Goal: Task Accomplishment & Management: Use online tool/utility

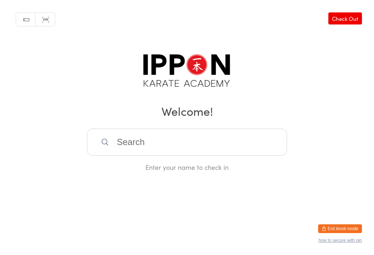
click at [346, 18] on link "Check Out" at bounding box center [345, 18] width 34 height 12
click at [350, 14] on link "Check In" at bounding box center [347, 18] width 29 height 12
click at [186, 144] on input "search" at bounding box center [187, 142] width 200 height 27
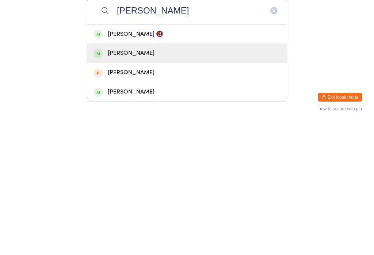
type input "[PERSON_NAME]"
click at [129, 180] on div "[PERSON_NAME]" at bounding box center [187, 185] width 187 height 10
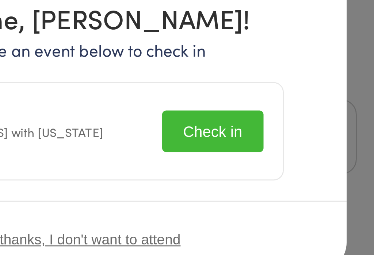
click at [217, 133] on button "Check in" at bounding box center [235, 140] width 37 height 15
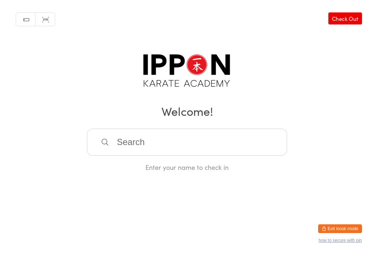
click at [160, 147] on input "search" at bounding box center [187, 142] width 200 height 27
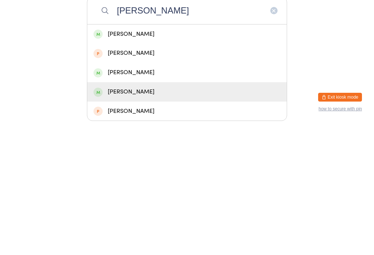
type input "[PERSON_NAME]"
click at [145, 218] on div "[PERSON_NAME]" at bounding box center [187, 223] width 187 height 10
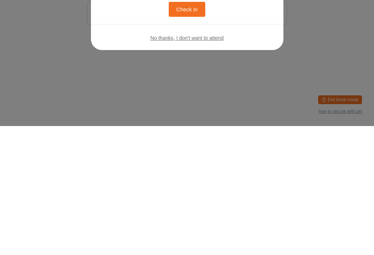
click at [192, 133] on button "Check in" at bounding box center [187, 138] width 37 height 15
click at [196, 133] on button "Check in" at bounding box center [187, 138] width 37 height 15
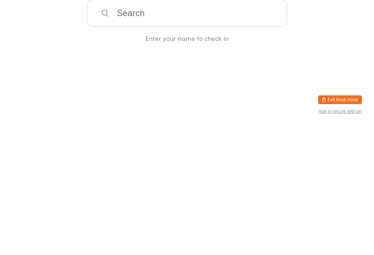
click at [197, 138] on input "search" at bounding box center [187, 142] width 200 height 27
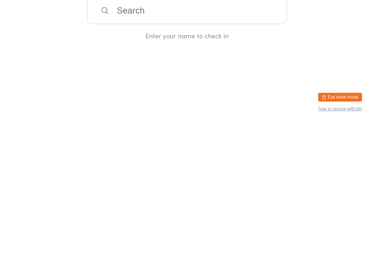
click at [304, 76] on html "You have now entered Kiosk Mode. Members will be able to check themselves in us…" at bounding box center [187, 127] width 374 height 255
click at [167, 140] on input "search" at bounding box center [187, 142] width 200 height 27
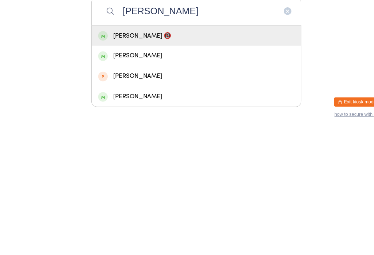
type input "[PERSON_NAME]"
click at [172, 161] on div "[PERSON_NAME] 📵" at bounding box center [187, 166] width 187 height 10
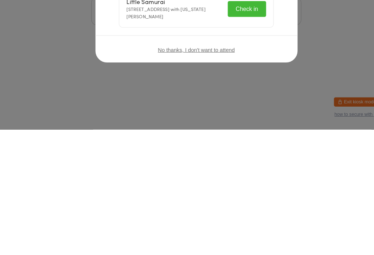
click at [231, 133] on button "Check in" at bounding box center [235, 140] width 37 height 15
click at [236, 133] on div "Checked in successfully!" at bounding box center [234, 140] width 39 height 14
